Goal: Obtain resource: Download file/media

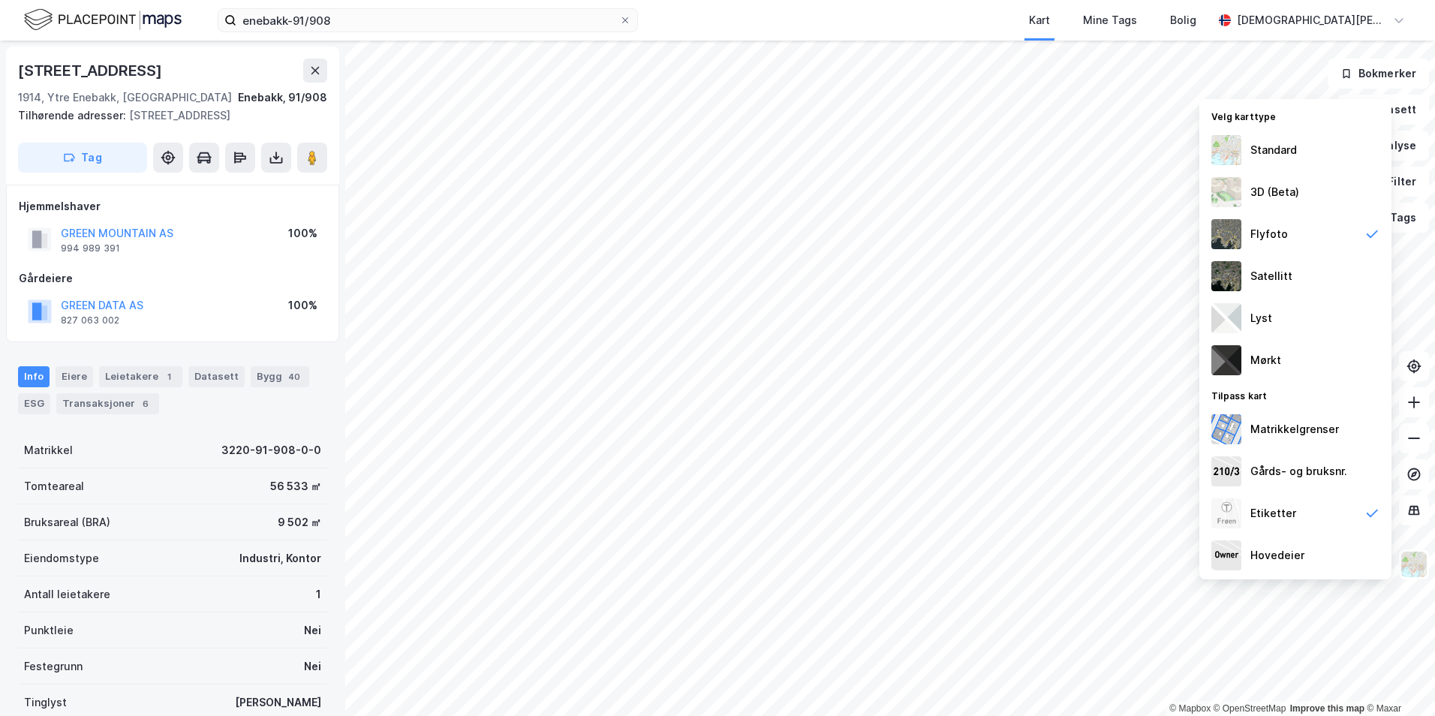
click at [134, 604] on div "Antall leietakere 1" at bounding box center [172, 595] width 309 height 36
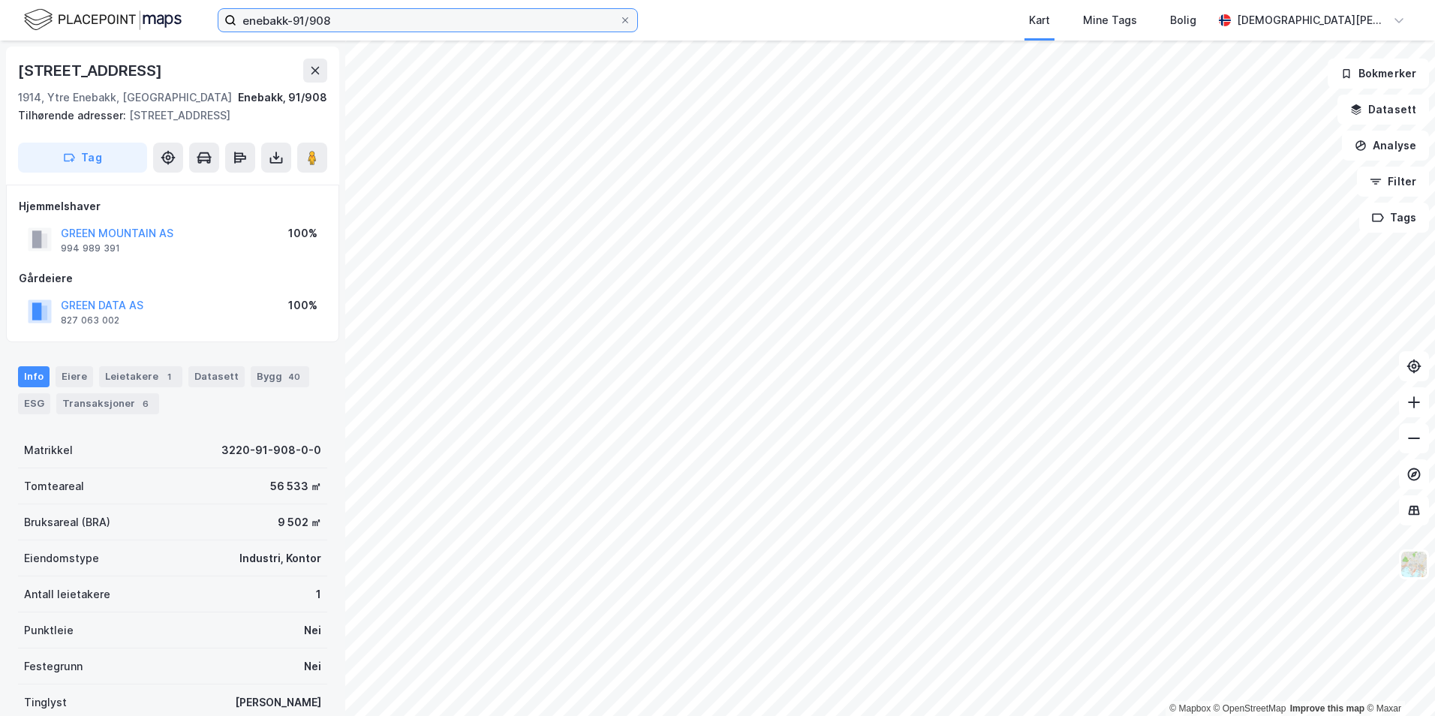
click at [516, 23] on input "enebakk-91/908" at bounding box center [427, 20] width 383 height 23
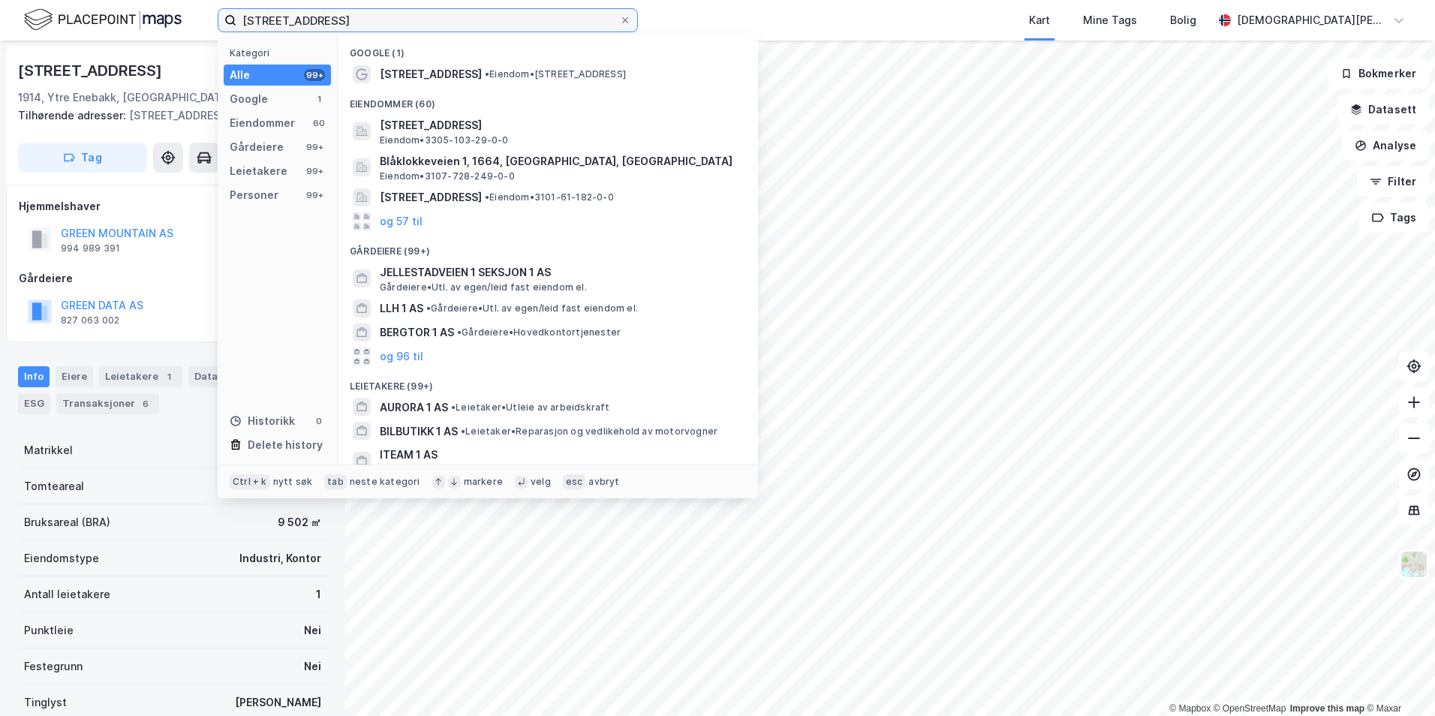
type input "[STREET_ADDRESS]"
click at [485, 70] on span "• Eiendom • [STREET_ADDRESS]" at bounding box center [555, 74] width 141 height 12
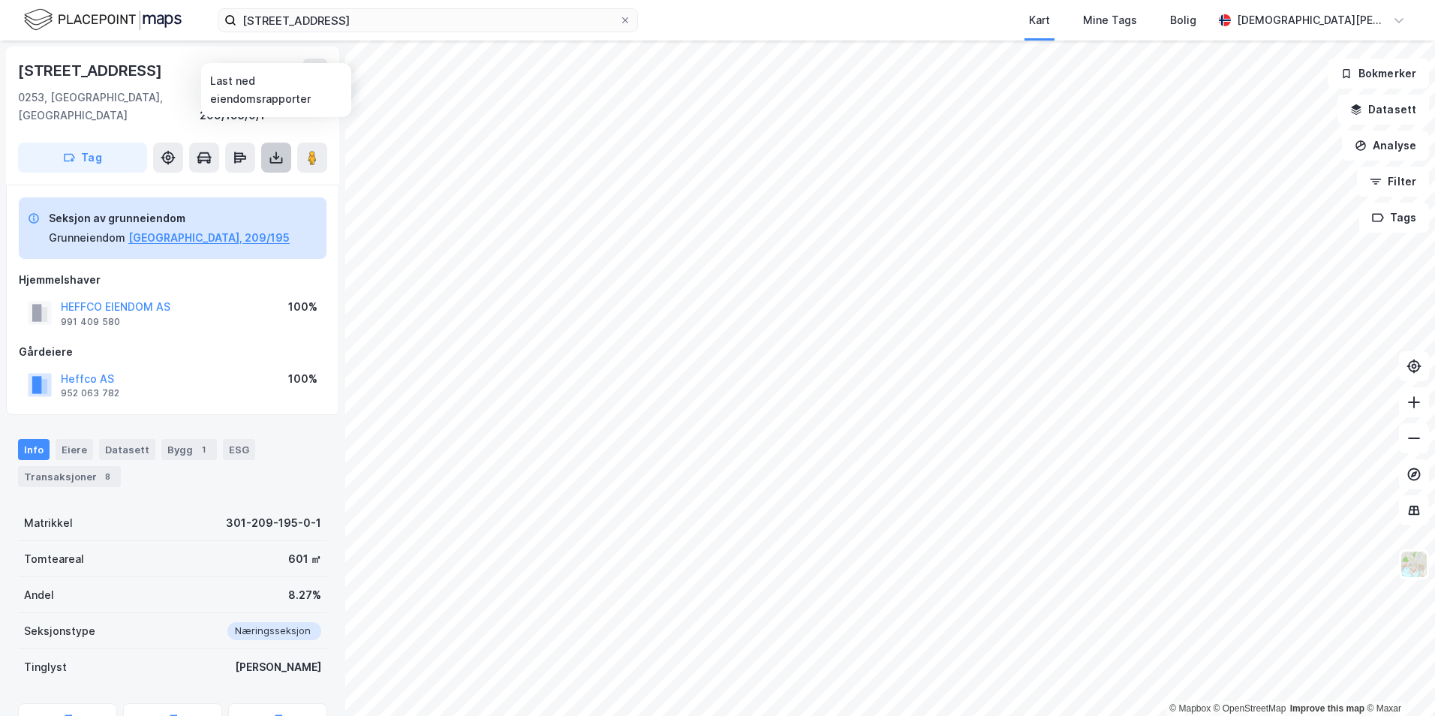
click at [276, 150] on icon at bounding box center [276, 157] width 15 height 15
click at [245, 182] on div "Last ned grunnbok" at bounding box center [201, 188] width 87 height 12
